Goal: Transaction & Acquisition: Purchase product/service

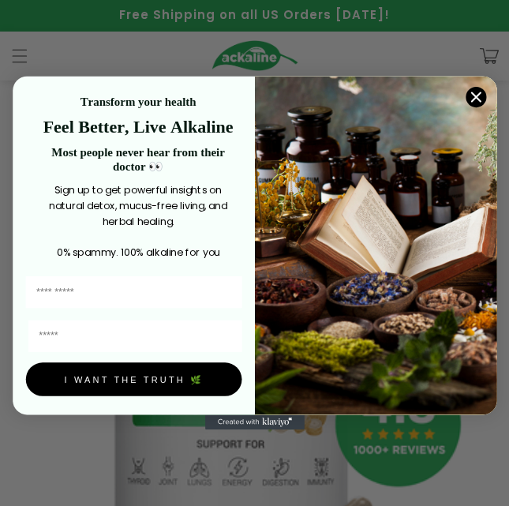
click at [83, 97] on icon "Close dialog" at bounding box center [475, 97] width 9 height 9
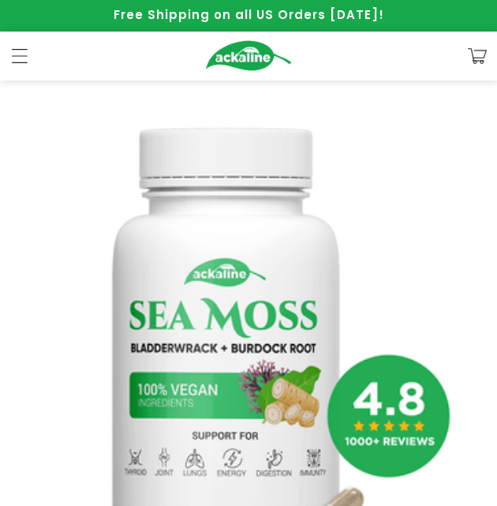
click at [27, 54] on icon "Menu" at bounding box center [19, 55] width 17 height 17
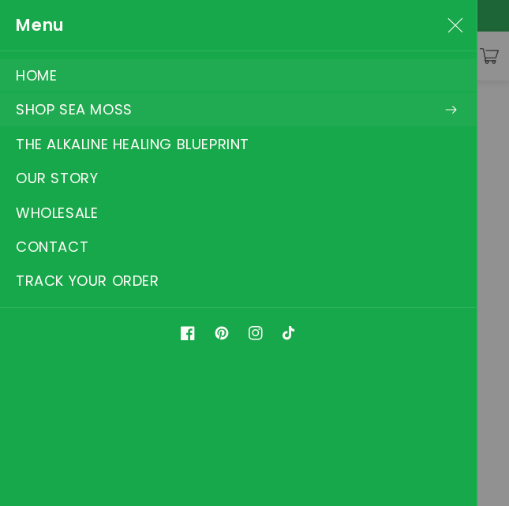
click at [83, 112] on summary "SHOP SEA MOSS" at bounding box center [238, 109] width 477 height 32
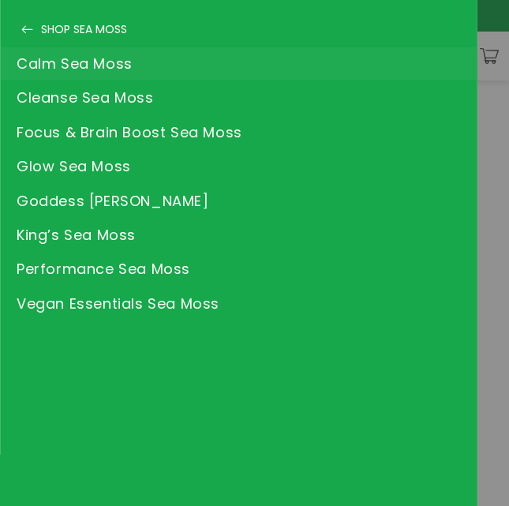
click at [83, 71] on link "Calm Sea Moss" at bounding box center [239, 63] width 476 height 32
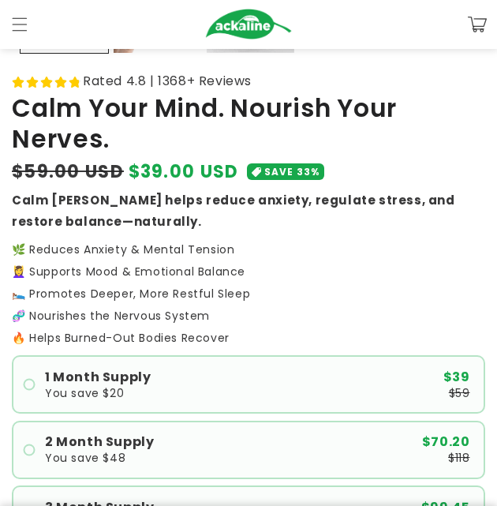
scroll to position [776, 0]
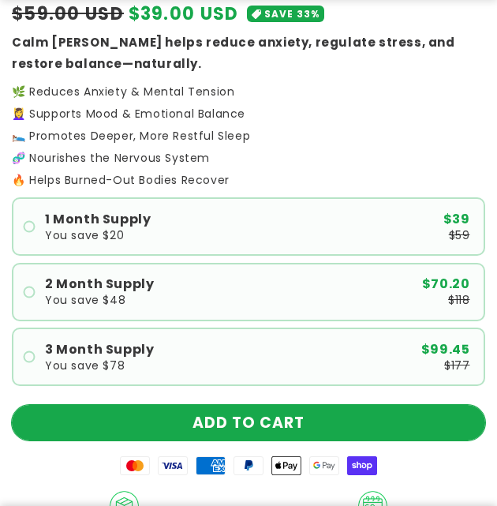
click at [212, 419] on button "ADD TO CART" at bounding box center [249, 423] width 474 height 36
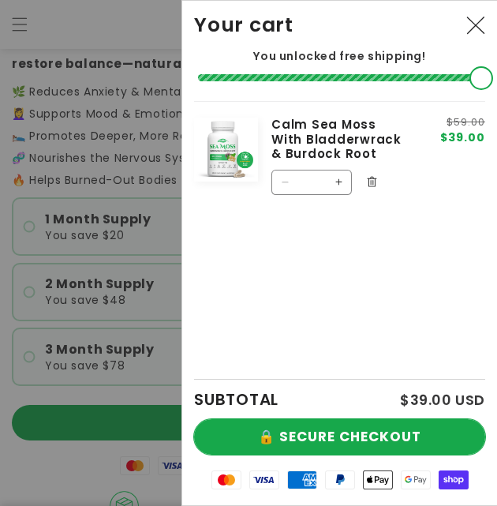
click at [342, 426] on button "🔒 SECURE CHECKOUT" at bounding box center [339, 437] width 291 height 36
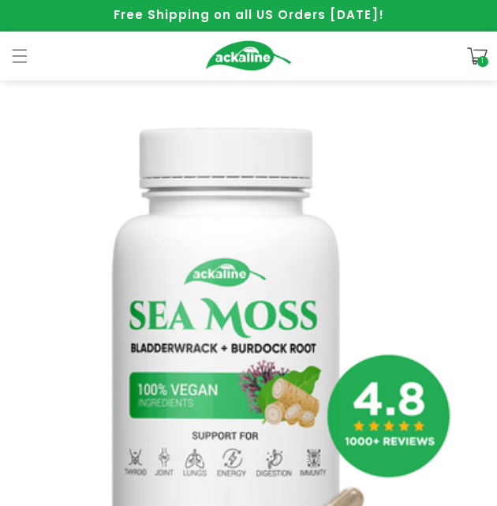
click at [475, 57] on icon at bounding box center [477, 56] width 21 height 21
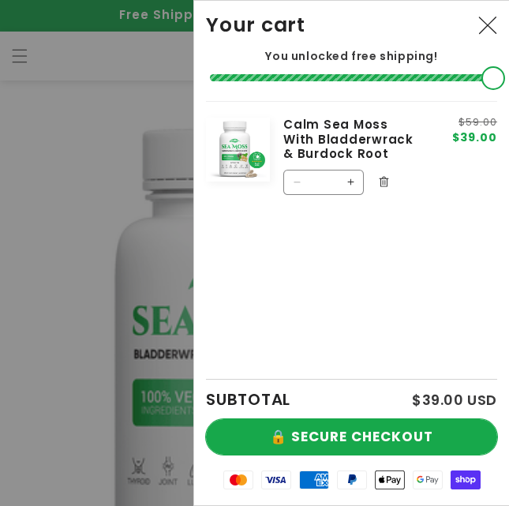
click at [371, 423] on button "🔒 SECURE CHECKOUT" at bounding box center [351, 437] width 291 height 36
